Goal: Information Seeking & Learning: Learn about a topic

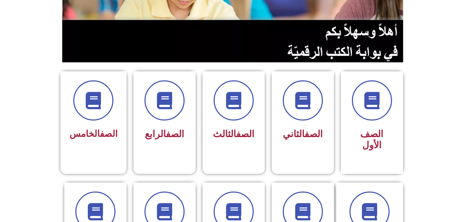
scroll to position [180, 0]
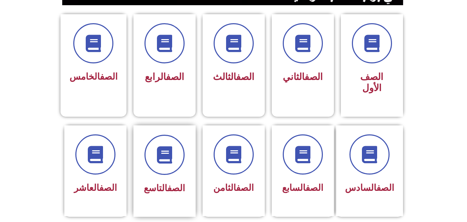
click at [153, 161] on div at bounding box center [165, 155] width 44 height 40
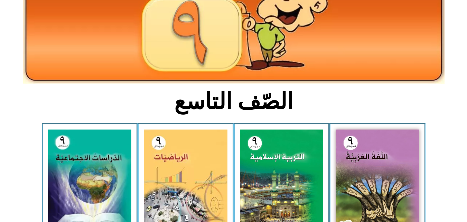
scroll to position [152, 0]
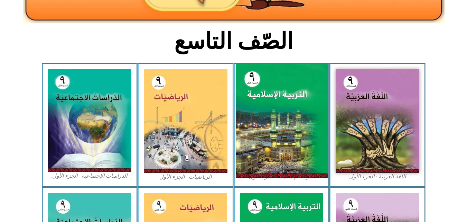
click at [272, 123] on img at bounding box center [282, 121] width 92 height 114
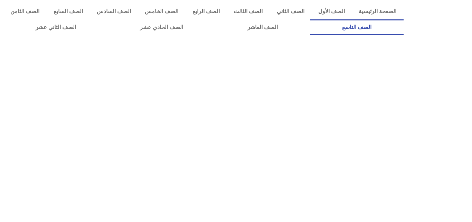
click at [310, 19] on link "الصف التاسع" at bounding box center [357, 27] width 94 height 16
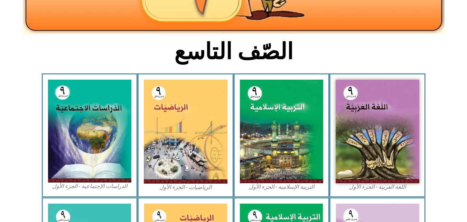
scroll to position [166, 0]
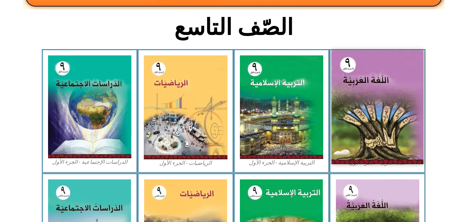
click at [378, 70] on img at bounding box center [378, 107] width 92 height 114
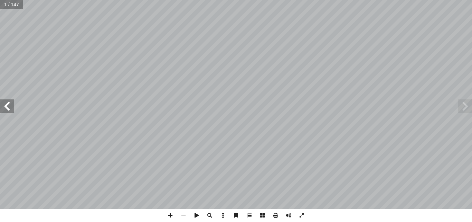
click at [5, 103] on span at bounding box center [7, 106] width 14 height 14
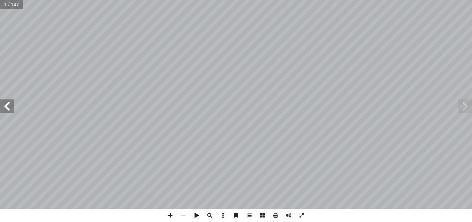
click at [5, 103] on span at bounding box center [7, 106] width 14 height 14
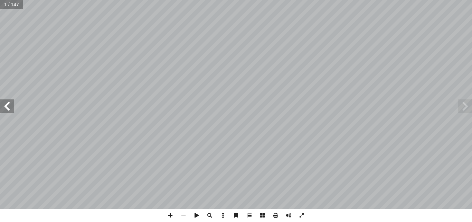
click at [5, 103] on span at bounding box center [7, 106] width 14 height 14
click at [167, 214] on span at bounding box center [170, 215] width 13 height 13
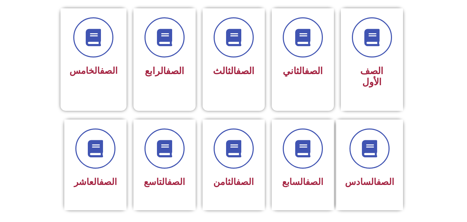
scroll to position [210, 0]
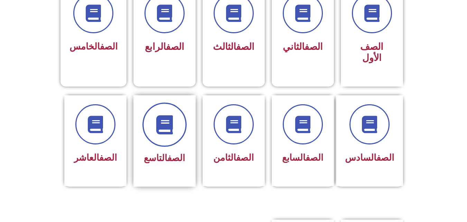
click at [161, 102] on span at bounding box center [164, 124] width 44 height 44
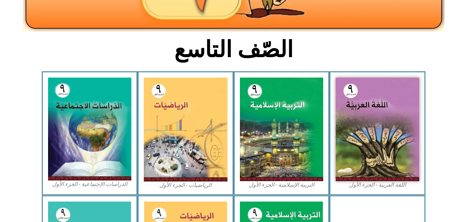
scroll to position [152, 0]
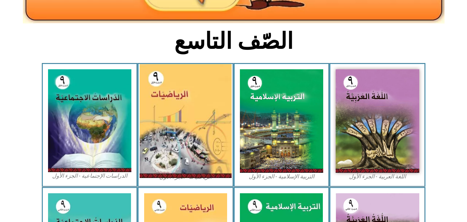
drag, startPoint x: 0, startPoint y: 0, endPoint x: 161, endPoint y: 99, distance: 189.3
click at [161, 99] on img at bounding box center [186, 121] width 92 height 114
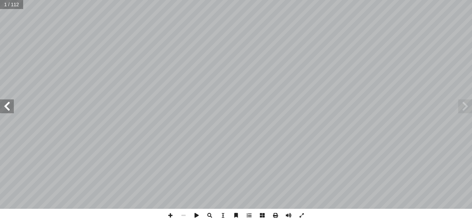
click at [8, 105] on span at bounding box center [7, 106] width 14 height 14
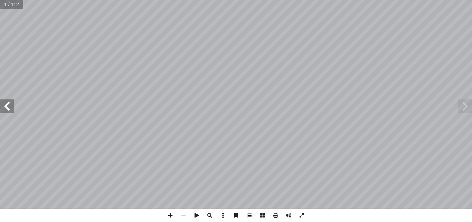
click at [8, 105] on span at bounding box center [7, 106] width 14 height 14
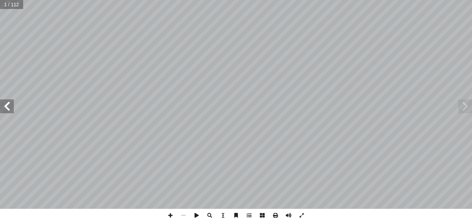
click at [8, 105] on span at bounding box center [7, 106] width 14 height 14
click at [8, 104] on span at bounding box center [7, 106] width 14 height 14
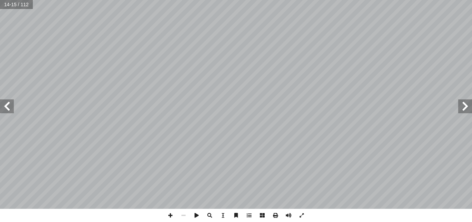
click at [8, 104] on span at bounding box center [7, 106] width 14 height 14
click at [470, 107] on span at bounding box center [466, 106] width 14 height 14
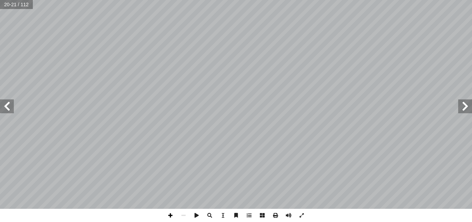
click at [170, 214] on span at bounding box center [170, 215] width 13 height 13
click at [184, 215] on span at bounding box center [183, 215] width 13 height 13
